Goal: Check status: Check status

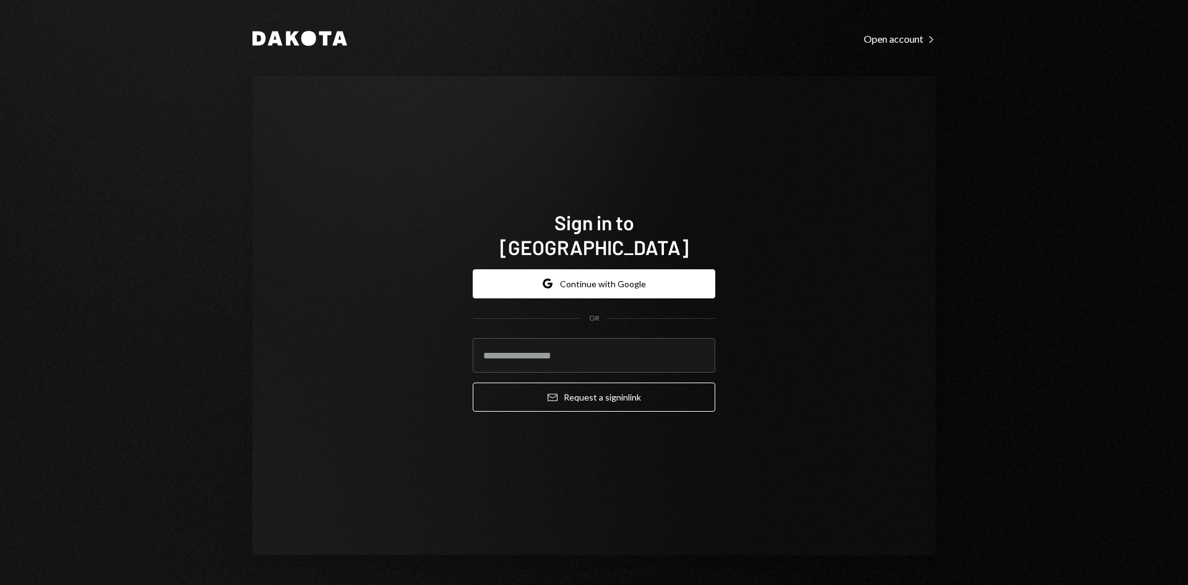
click at [0, 584] on com-1password-button at bounding box center [0, 585] width 0 height 0
click at [590, 350] on input "email" at bounding box center [594, 355] width 242 height 35
click at [0, 584] on com-1password-button at bounding box center [0, 585] width 0 height 0
type input "**********"
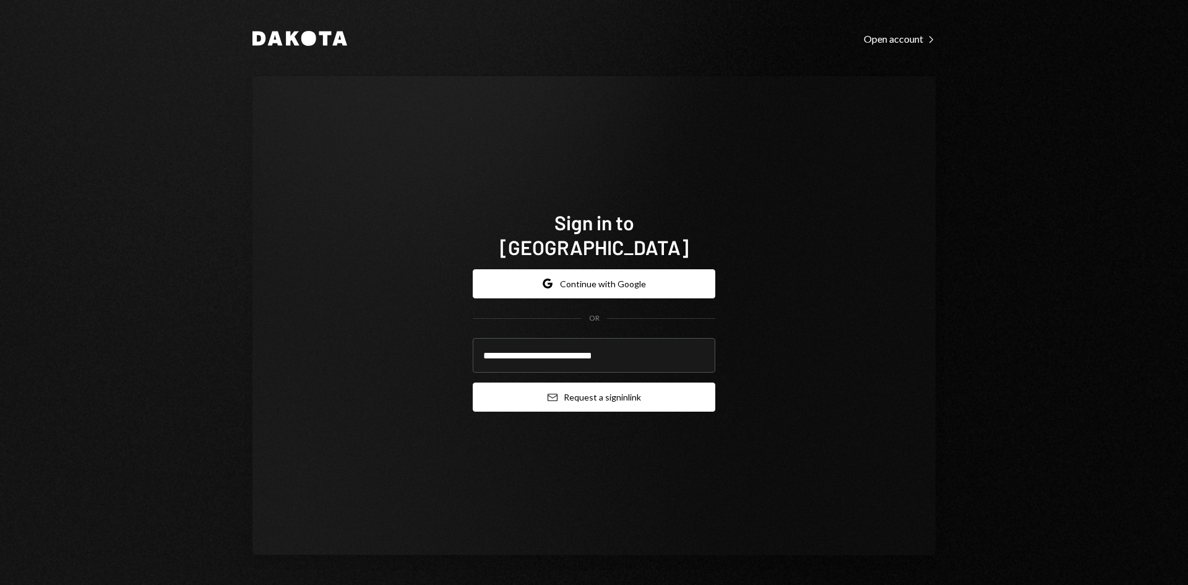
click at [592, 385] on button "Email Request a sign in link" at bounding box center [594, 396] width 242 height 29
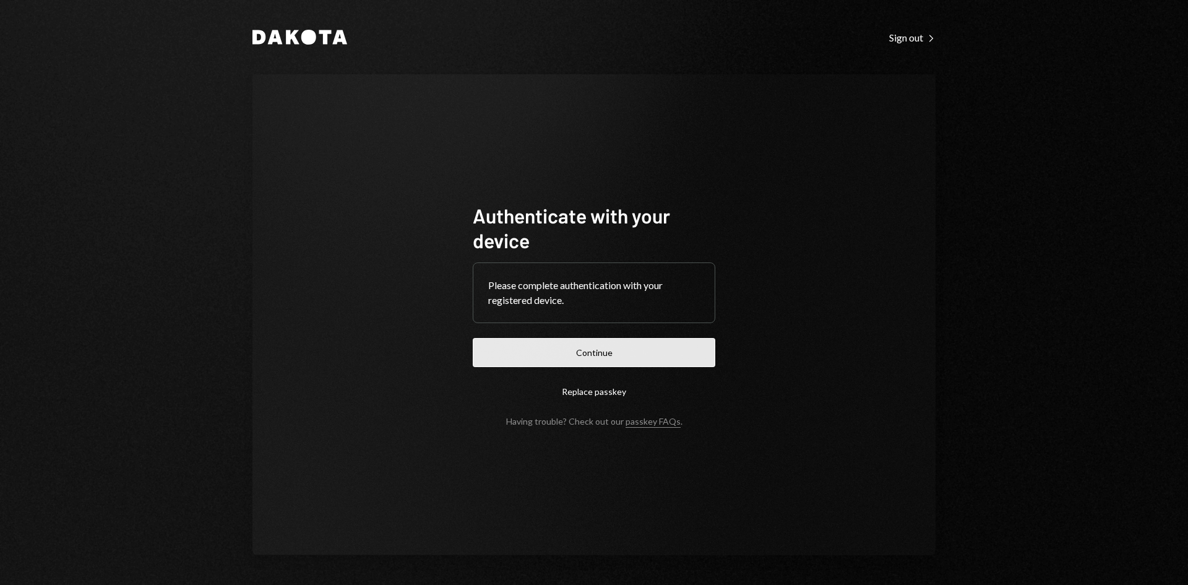
click at [621, 347] on button "Continue" at bounding box center [594, 352] width 242 height 29
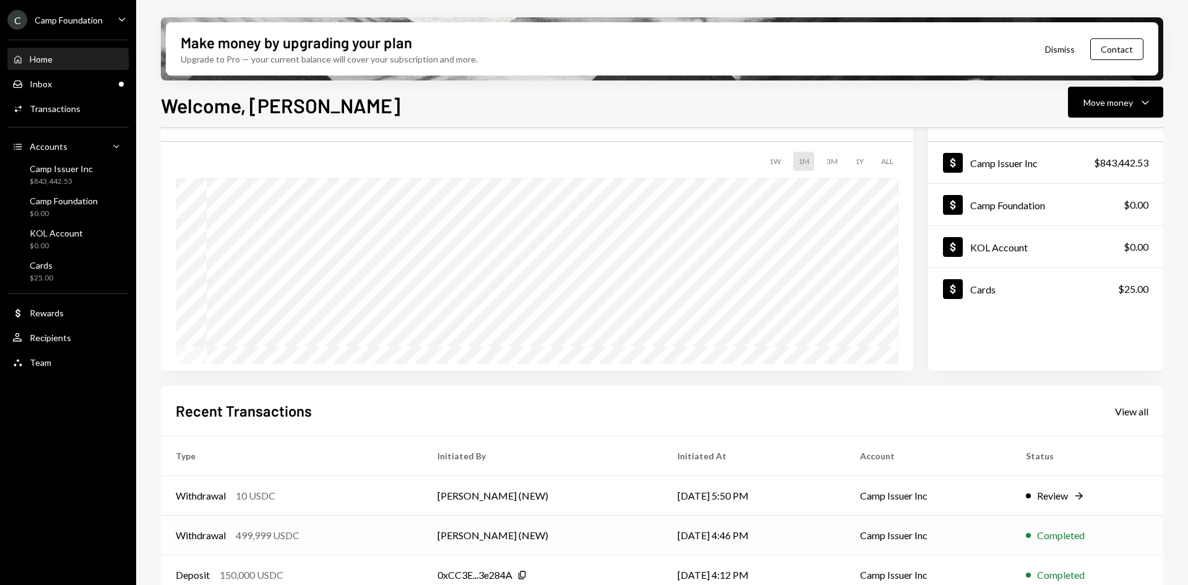
scroll to position [124, 0]
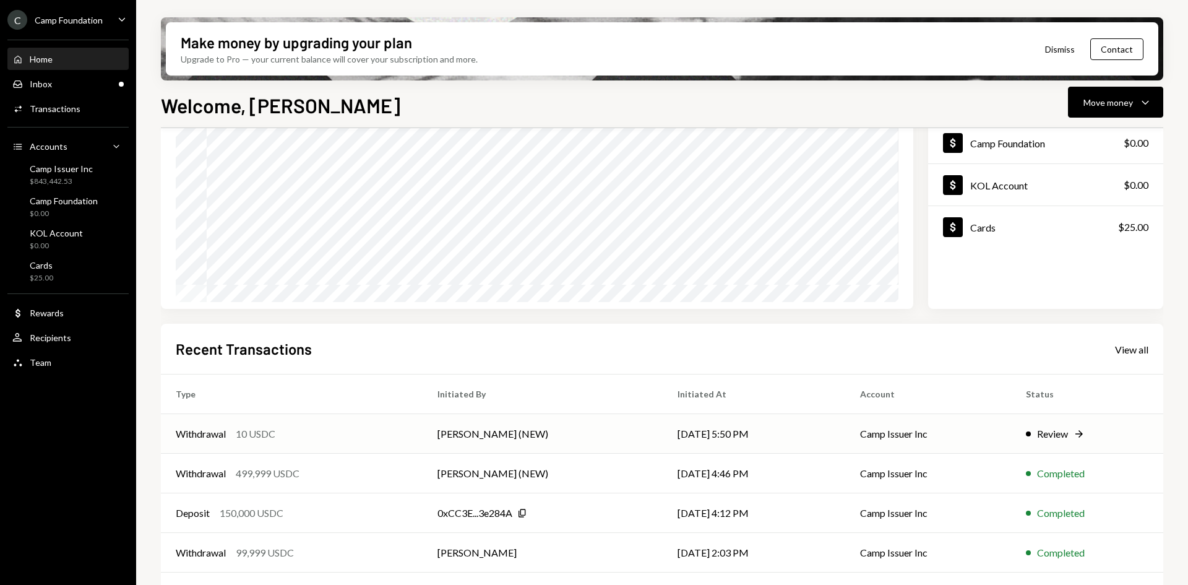
click at [350, 431] on div "Withdrawal 10 USDC" at bounding box center [292, 433] width 232 height 15
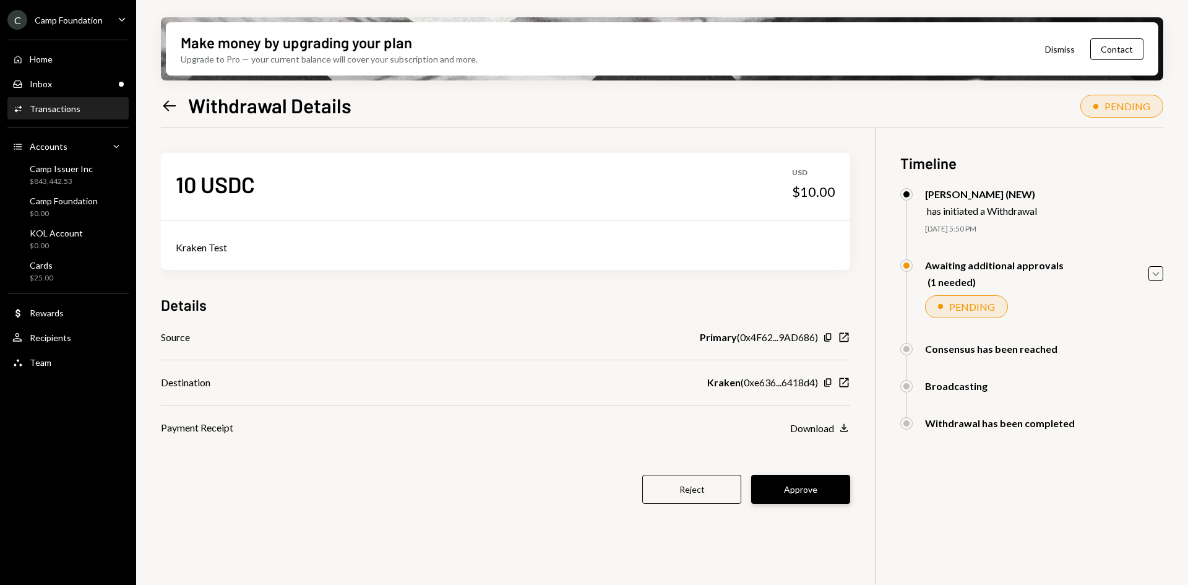
click at [820, 489] on button "Approve" at bounding box center [800, 488] width 99 height 29
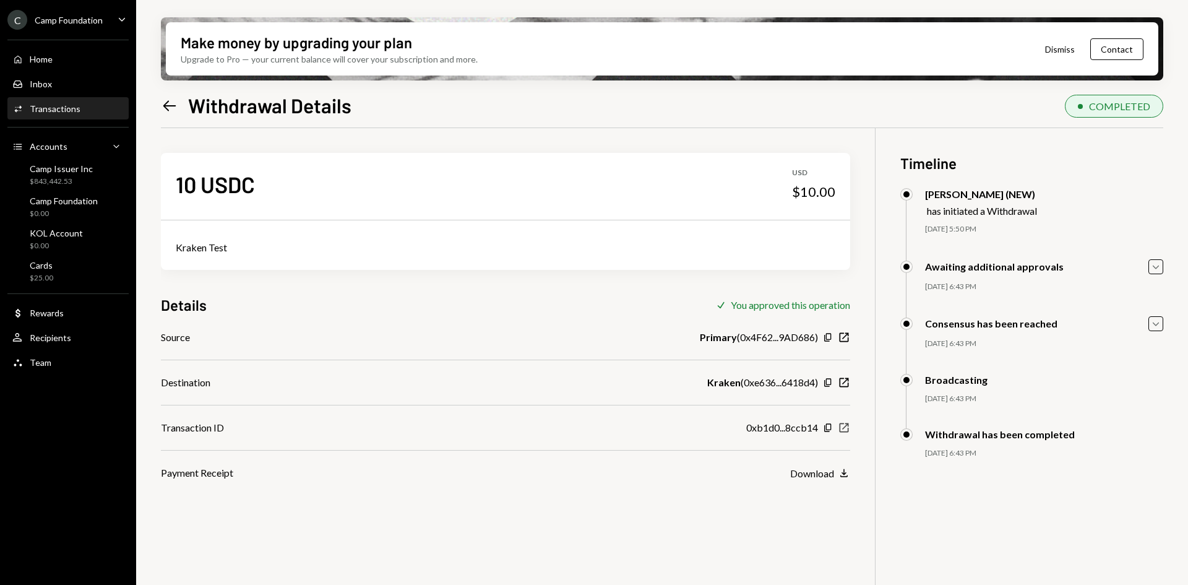
click at [843, 427] on icon "New Window" at bounding box center [844, 427] width 12 height 12
click at [168, 107] on icon "Left Arrow" at bounding box center [169, 105] width 17 height 17
